Goal: Task Accomplishment & Management: Manage account settings

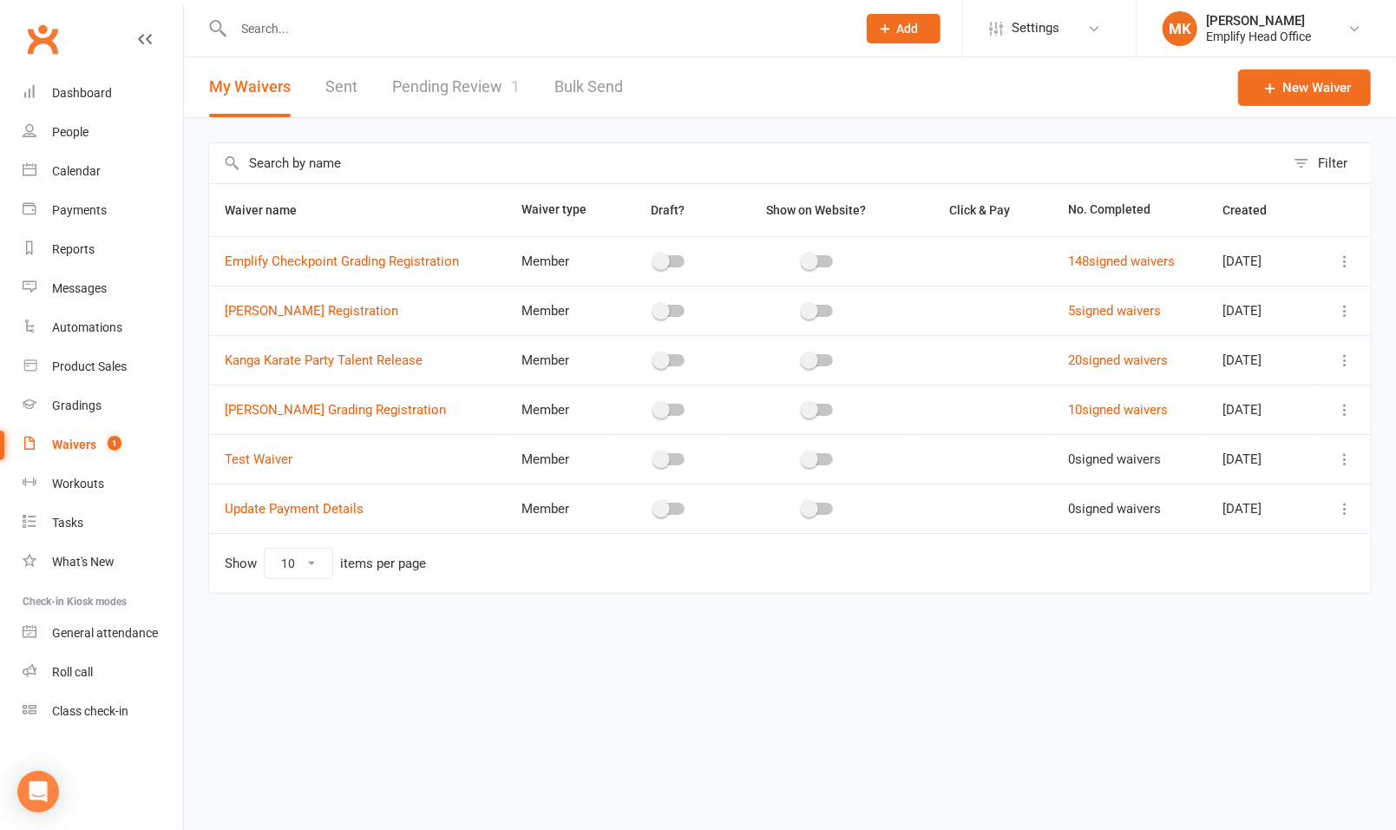
click at [452, 78] on link "Pending Review 1" at bounding box center [456, 87] width 128 height 60
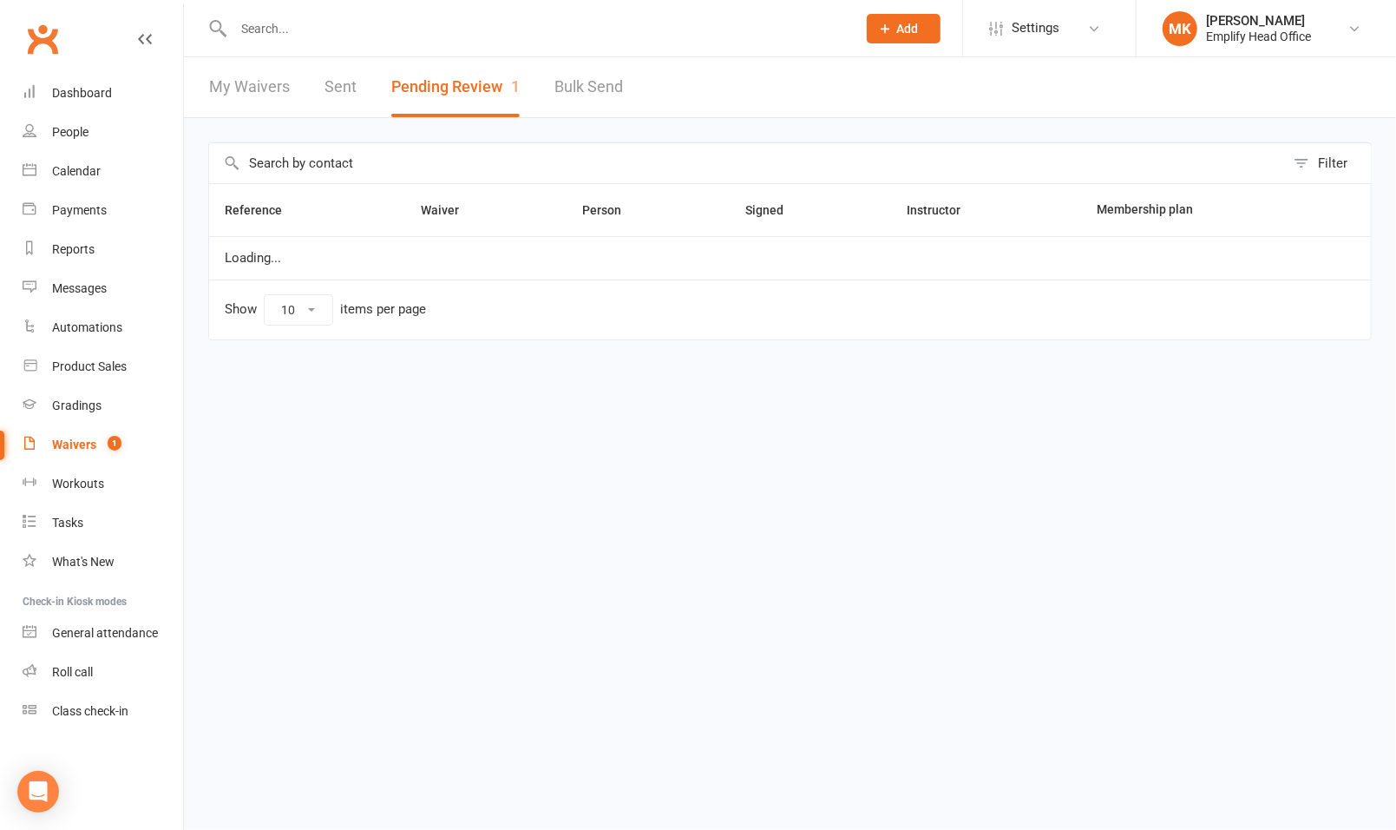
select select "50"
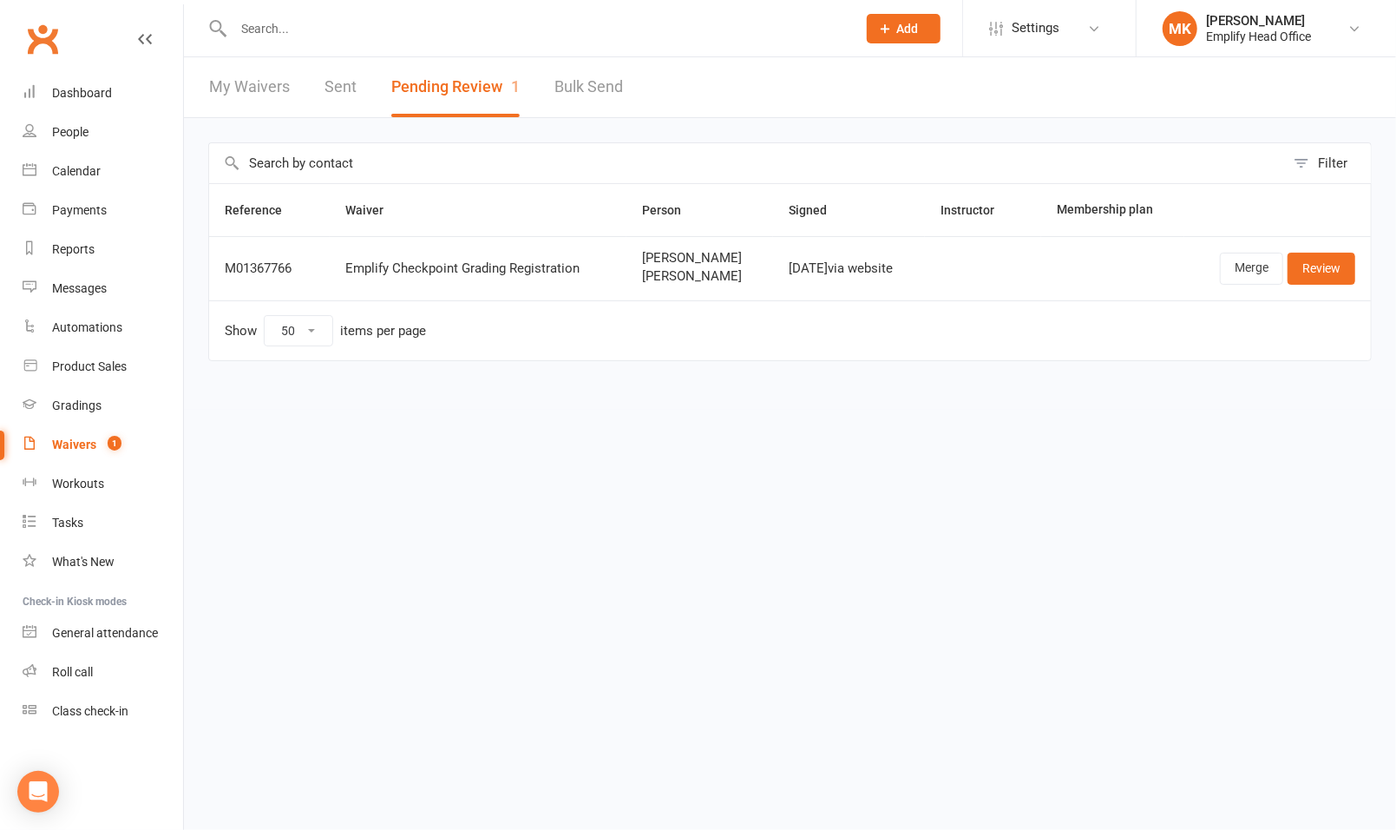
click at [319, 89] on div "My Waivers Sent Pending Review 1 Bulk Send" at bounding box center [416, 87] width 464 height 60
click at [336, 92] on link "Sent" at bounding box center [341, 87] width 32 height 60
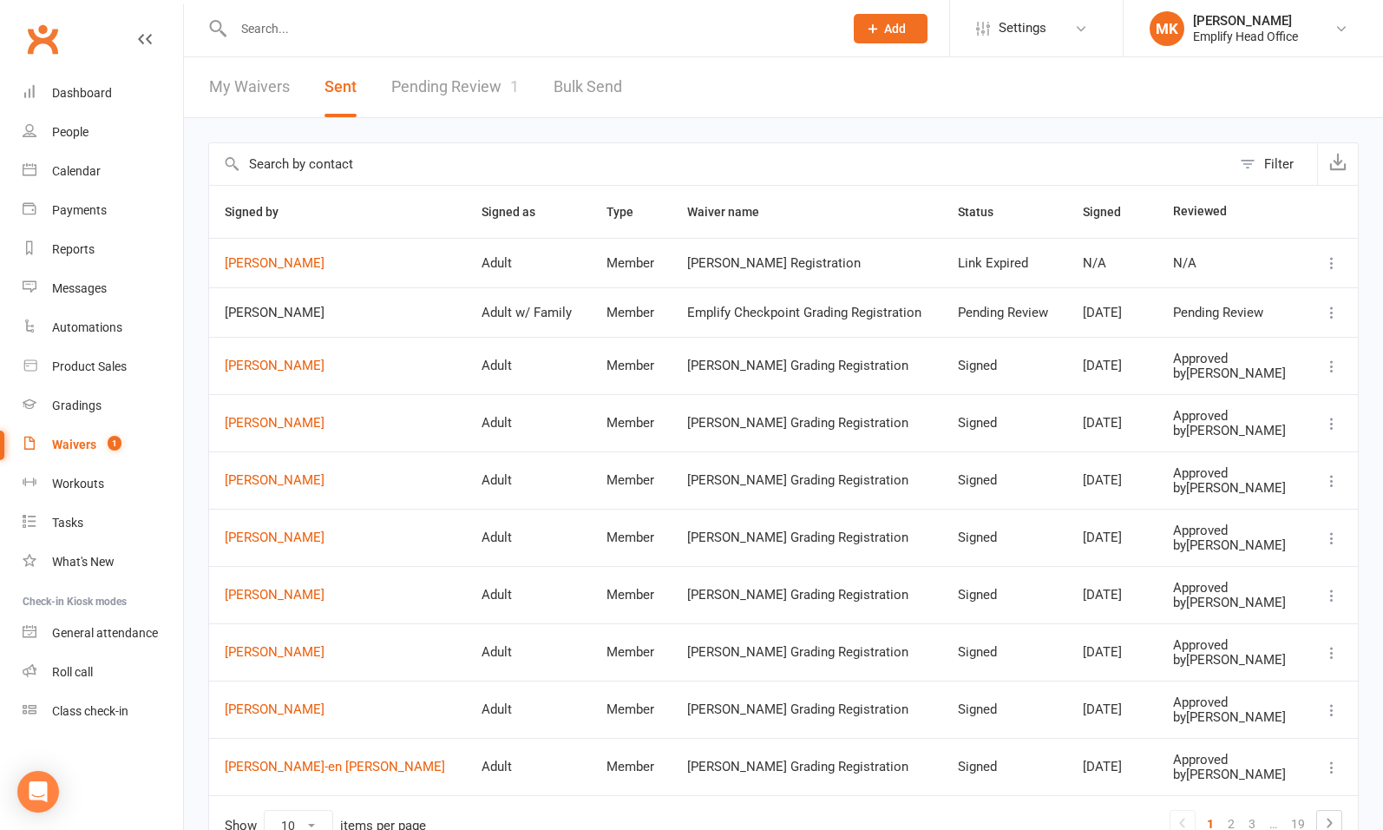
click at [464, 95] on link "Pending Review 1" at bounding box center [455, 87] width 128 height 60
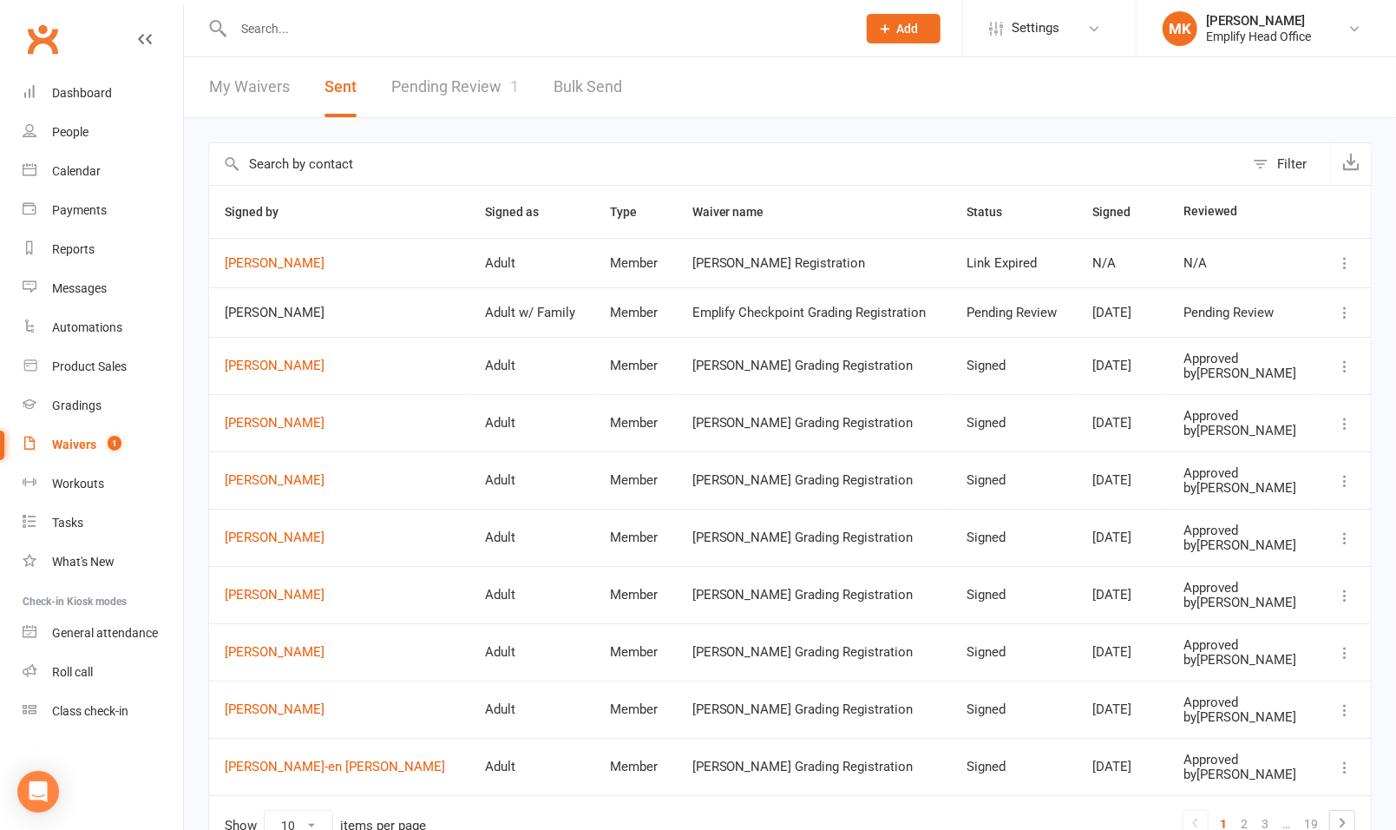
select select "50"
